Goal: Task Accomplishment & Management: Manage account settings

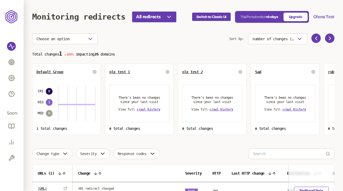
click at [320, 16] on button "Olena Test" at bounding box center [323, 17] width 21 height 6
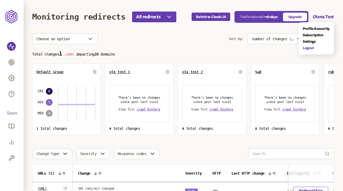
click at [305, 47] on link "Logout" at bounding box center [316, 48] width 27 height 4
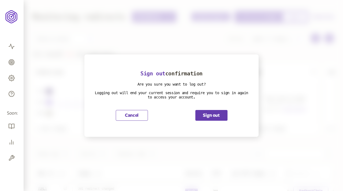
scroll to position [52, 0]
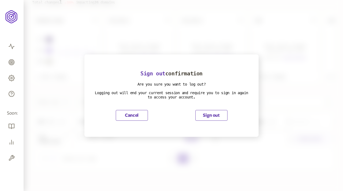
click at [205, 115] on button "Sign out" at bounding box center [211, 115] width 32 height 11
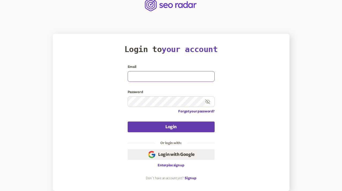
type input "[EMAIL_ADDRESS][DOMAIN_NAME]"
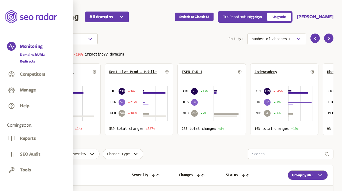
click at [28, 62] on link "Redirects" at bounding box center [32, 61] width 25 height 5
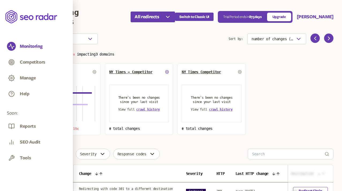
click at [169, 72] on icon at bounding box center [167, 71] width 3 height 3
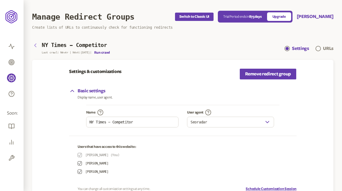
click at [35, 44] on icon "button" at bounding box center [35, 45] width 6 height 6
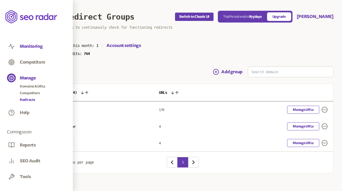
click at [36, 46] on button "Monitoring" at bounding box center [31, 46] width 23 height 6
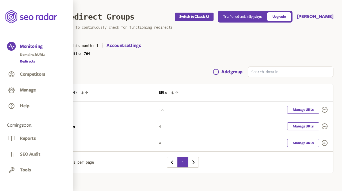
click at [30, 60] on link "Redirects" at bounding box center [32, 61] width 25 height 5
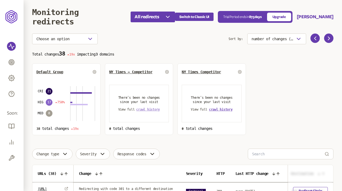
click at [153, 108] on span "crawl history" at bounding box center [148, 109] width 24 height 4
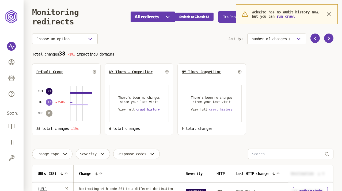
click at [215, 108] on span "crawl history" at bounding box center [221, 109] width 24 height 4
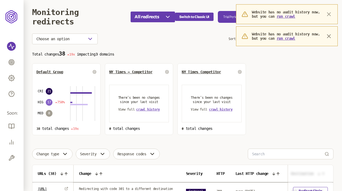
click at [332, 12] on icon "button" at bounding box center [329, 14] width 6 height 6
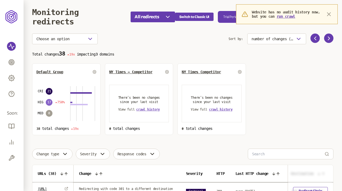
click at [331, 13] on icon "button" at bounding box center [329, 14] width 6 height 6
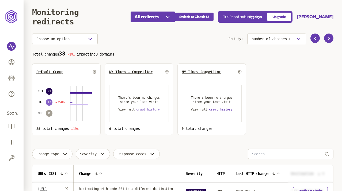
click at [152, 110] on span "crawl history" at bounding box center [148, 109] width 24 height 4
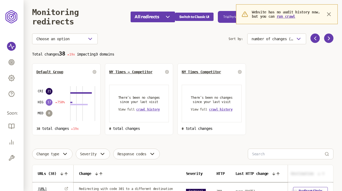
click at [258, 11] on p "Website has no audit history now, but you can run crawl" at bounding box center [287, 14] width 71 height 9
click at [219, 110] on span "crawl history" at bounding box center [221, 109] width 24 height 4
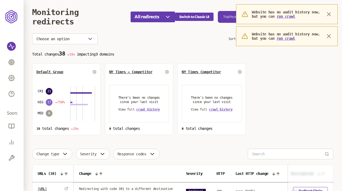
click at [261, 95] on section "Total changes 38 19x impacting 3 domains Default Group CRI 21 HIG 17 750% MED 0…" at bounding box center [183, 93] width 302 height 84
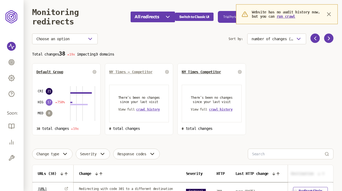
click at [137, 73] on span "NY Times - Competitor" at bounding box center [130, 72] width 43 height 4
drag, startPoint x: 249, startPoint y: 10, endPoint x: 290, endPoint y: 10, distance: 40.7
click at [290, 10] on div "Website has no audit history now, but you can run crawl" at bounding box center [282, 14] width 81 height 9
click at [290, 65] on section "Total changes 38 19x impacting 3 domains Default Group CRI 21 HIG 17 750% MED 0…" at bounding box center [183, 93] width 302 height 84
